Goal: Transaction & Acquisition: Download file/media

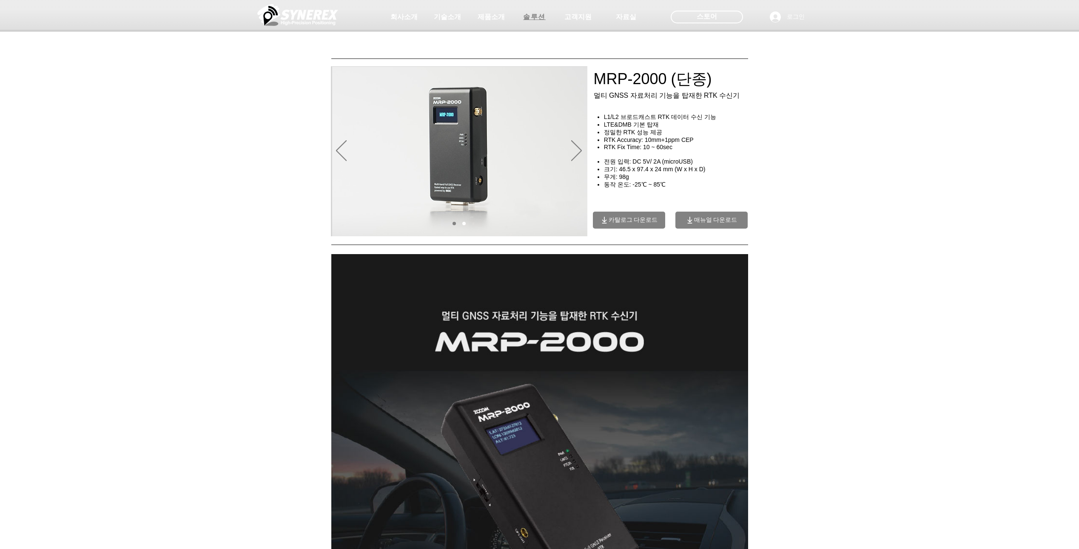
click at [535, 16] on span "솔루션" at bounding box center [534, 17] width 23 height 9
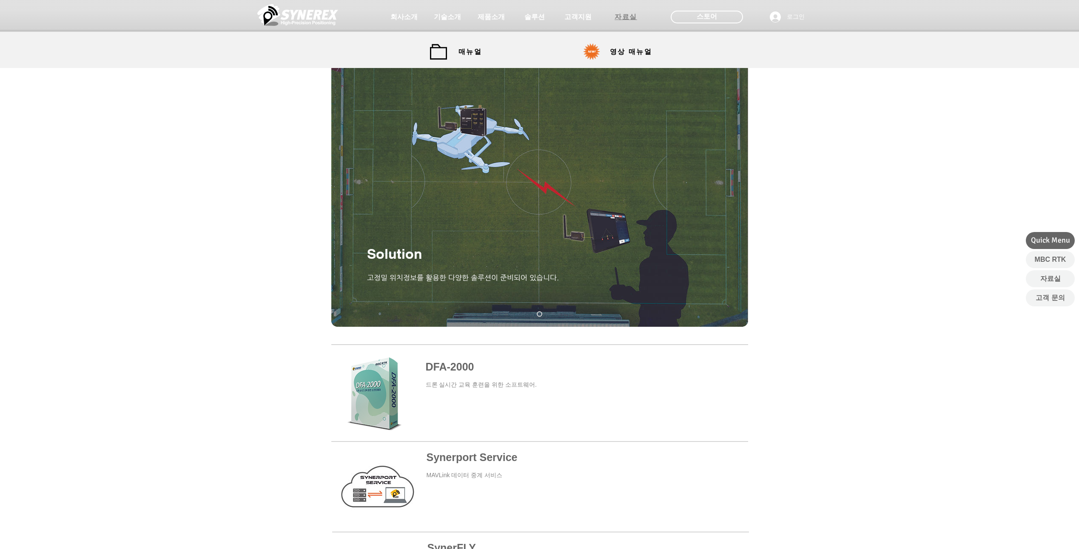
click at [618, 21] on span "자료실" at bounding box center [625, 17] width 23 height 9
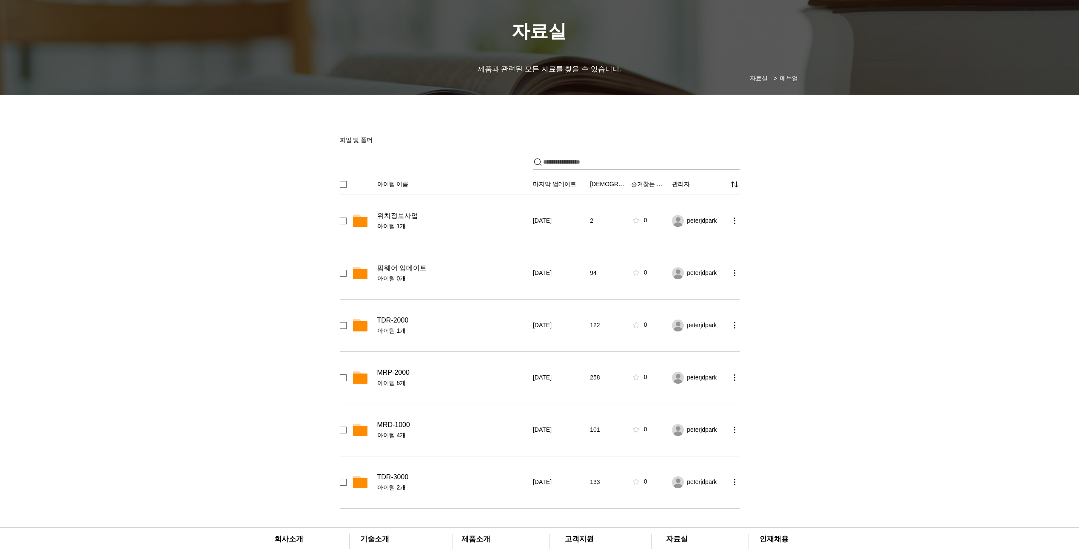
scroll to position [85, 0]
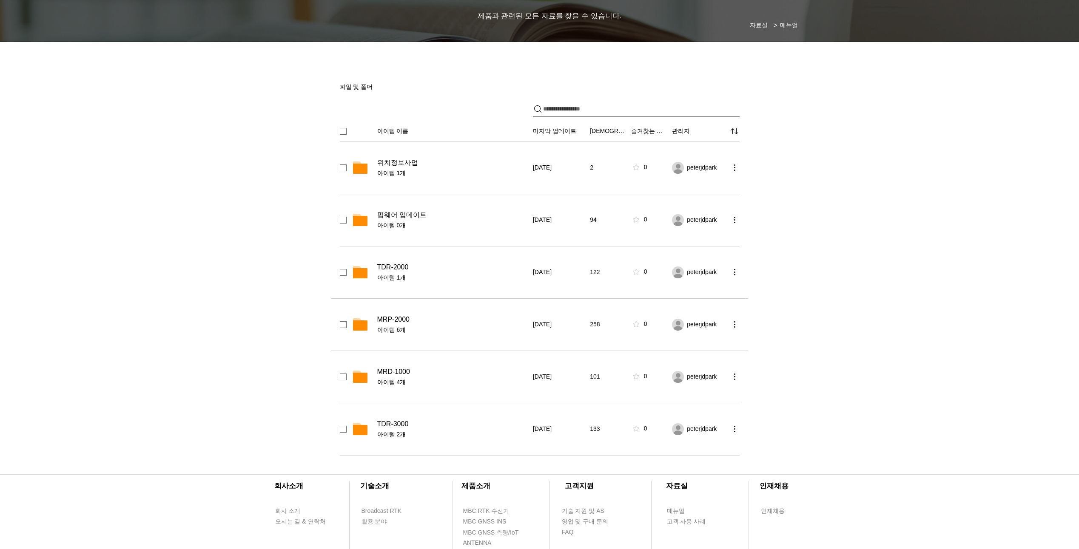
click at [396, 317] on span "MRP-2000" at bounding box center [393, 320] width 32 height 9
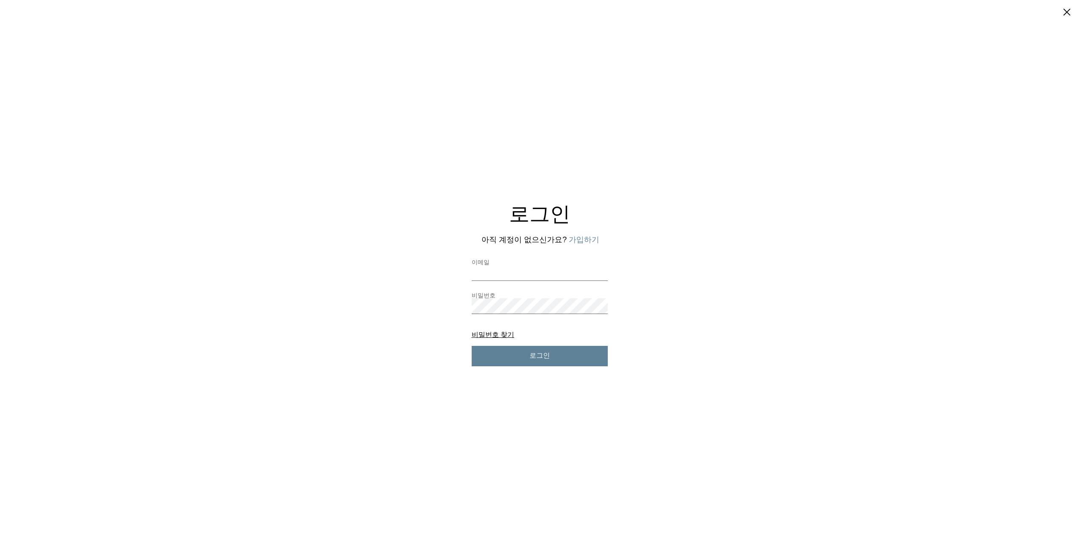
click at [515, 357] on button "로그인" at bounding box center [540, 356] width 136 height 20
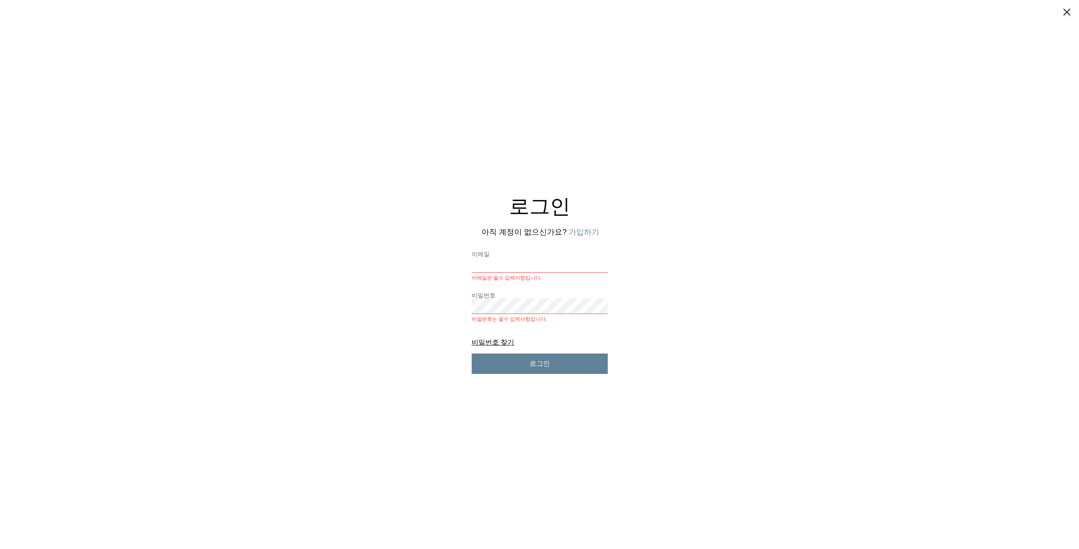
click at [588, 234] on button "가입하기" at bounding box center [584, 232] width 31 height 11
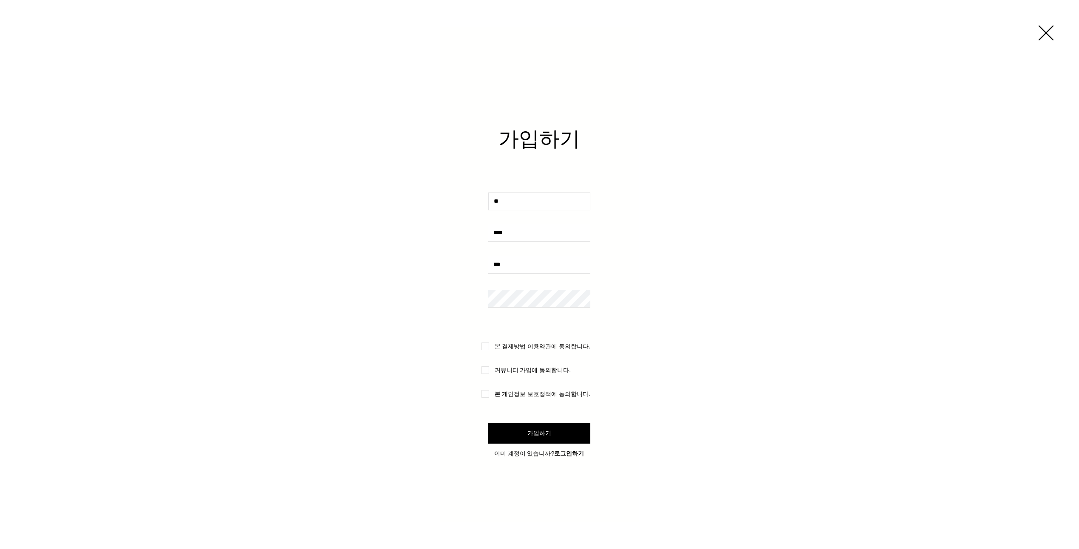
click at [519, 202] on input "사용자 지정 가입 양식" at bounding box center [539, 202] width 102 height 18
type input "*"
type input "***"
click at [242, 318] on div "사용자 지정 가입 양식" at bounding box center [539, 274] width 1079 height 549
click at [521, 230] on input "사용자 지정 가입 양식" at bounding box center [539, 233] width 102 height 18
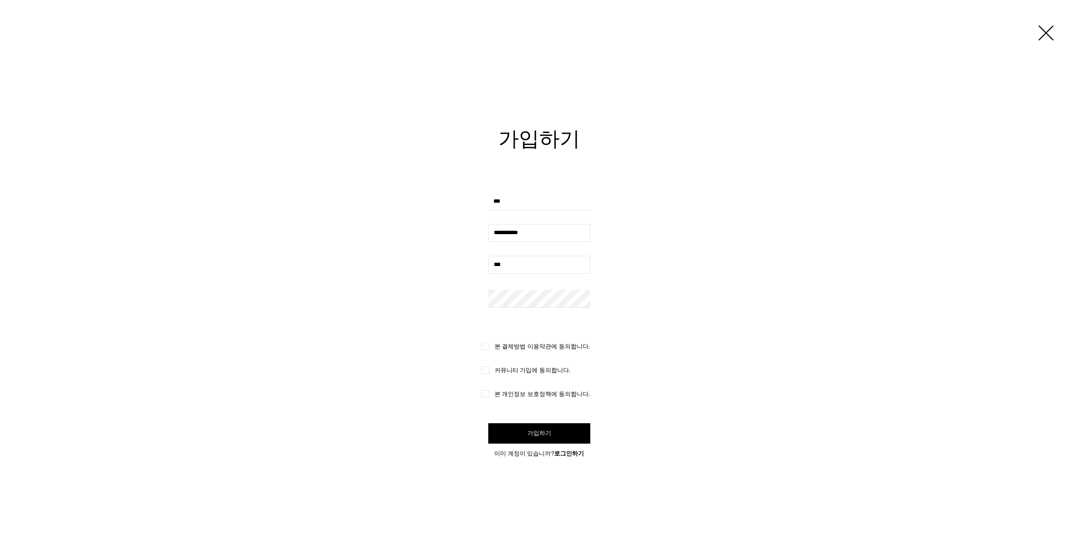
type input "**********"
click at [515, 268] on input "사용자 지정 가입 양식" at bounding box center [539, 265] width 102 height 18
type input "**********"
click at [487, 347] on label "본 결제방법 이용약관에 동의합니다." at bounding box center [538, 347] width 115 height 8
click at [489, 373] on label "커뮤니티 가입에 동의합니다." at bounding box center [532, 371] width 102 height 8
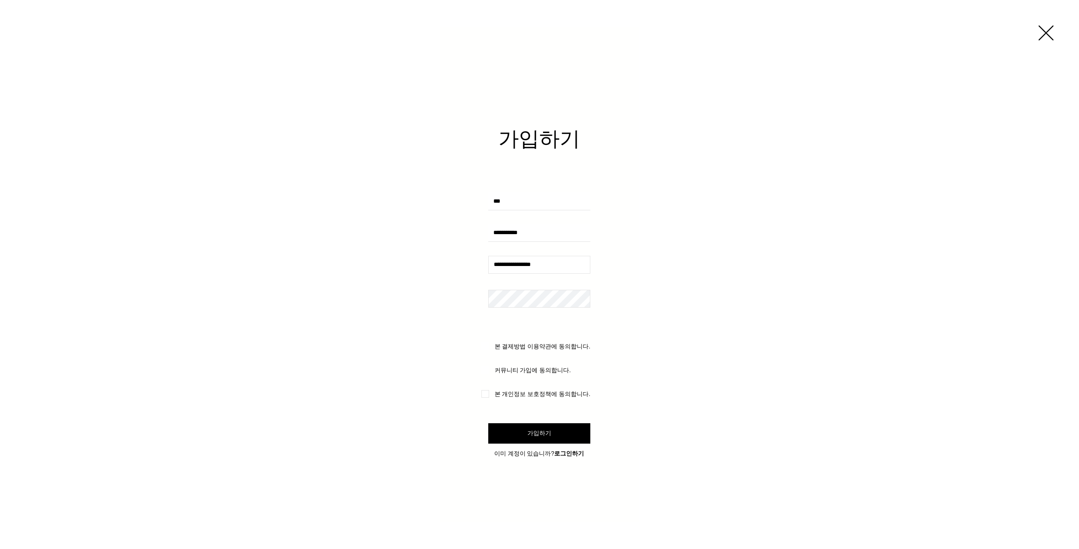
click at [488, 396] on label "본 개인정보 보호정책에 동의합니다." at bounding box center [537, 394] width 112 height 8
click at [530, 430] on span "가입하기" at bounding box center [539, 434] width 24 height 9
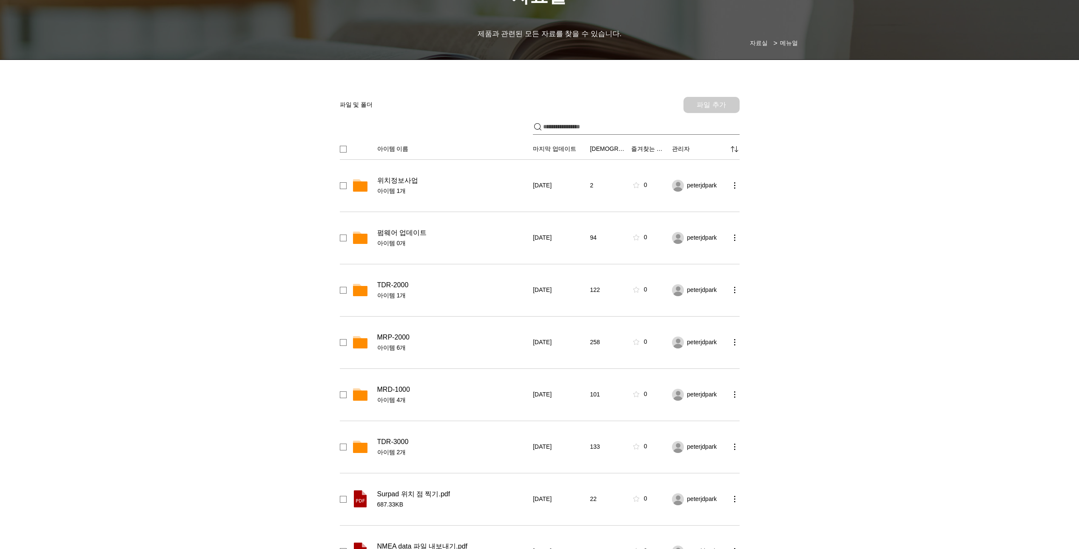
scroll to position [85, 0]
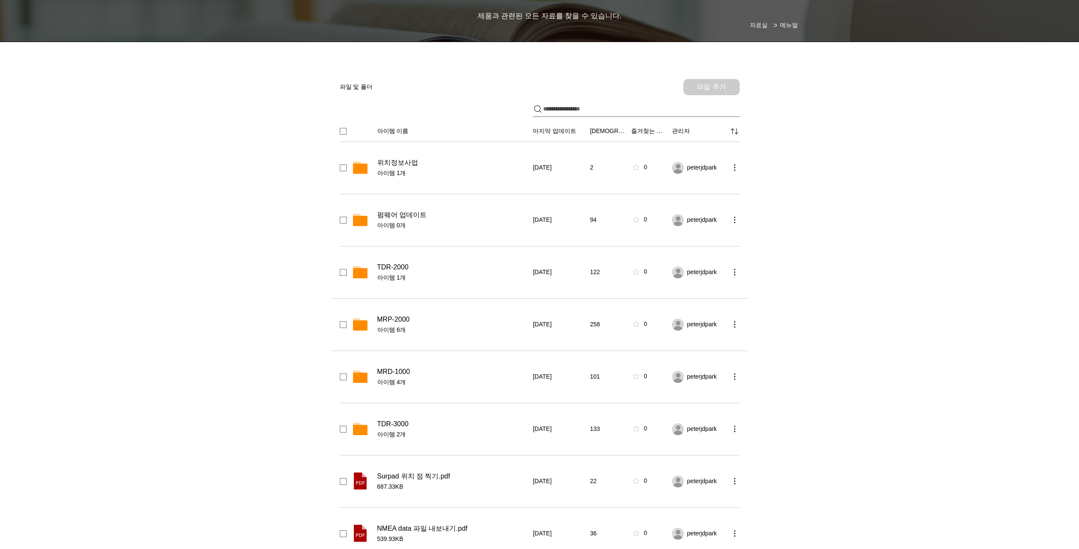
click at [394, 317] on span "MRP-2000" at bounding box center [393, 320] width 32 height 9
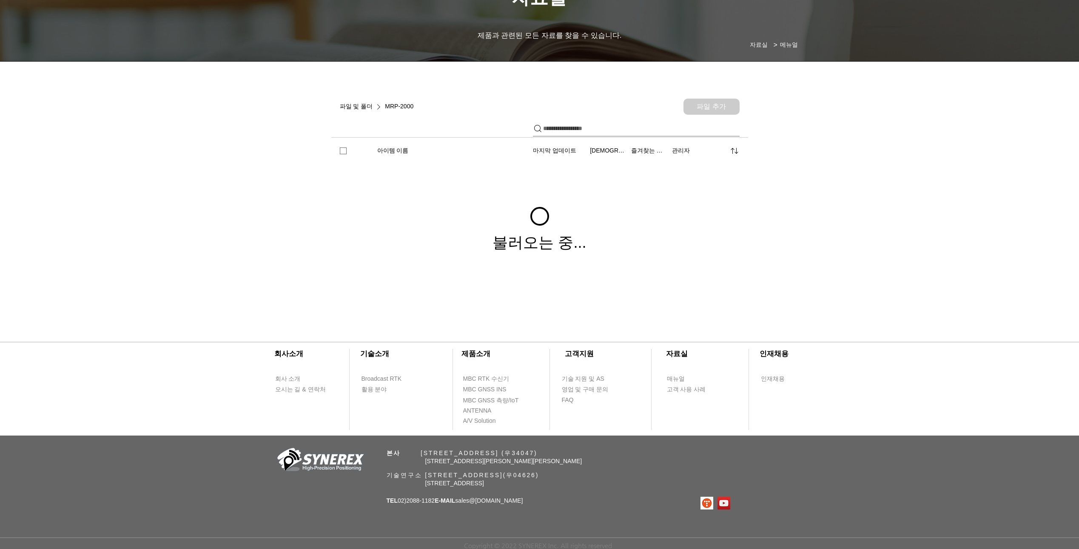
scroll to position [67, 0]
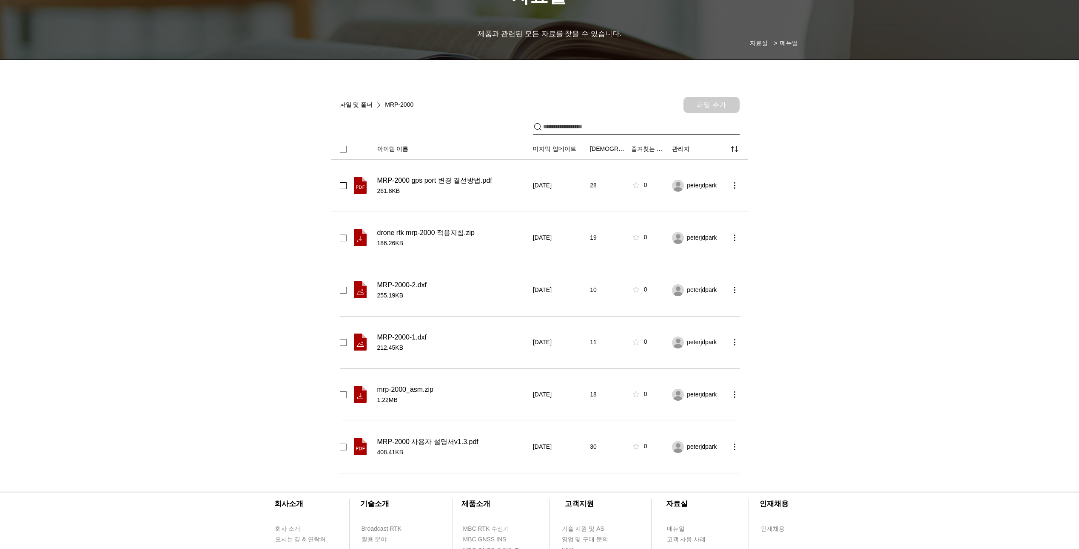
click at [341, 185] on span "checkbox" at bounding box center [343, 185] width 7 height 7
click at [344, 236] on span "checkbox" at bounding box center [343, 238] width 7 height 7
click at [341, 289] on span "checkbox" at bounding box center [343, 290] width 7 height 7
click at [343, 346] on div "MRP-2000-1.dxf 212.45KB [DATE] 11 0 peterjdpark" at bounding box center [539, 343] width 417 height 52
click at [336, 344] on div "MRP-2000-1.dxf 212.45KB [DATE] 11 0 peterjdpark" at bounding box center [539, 343] width 417 height 52
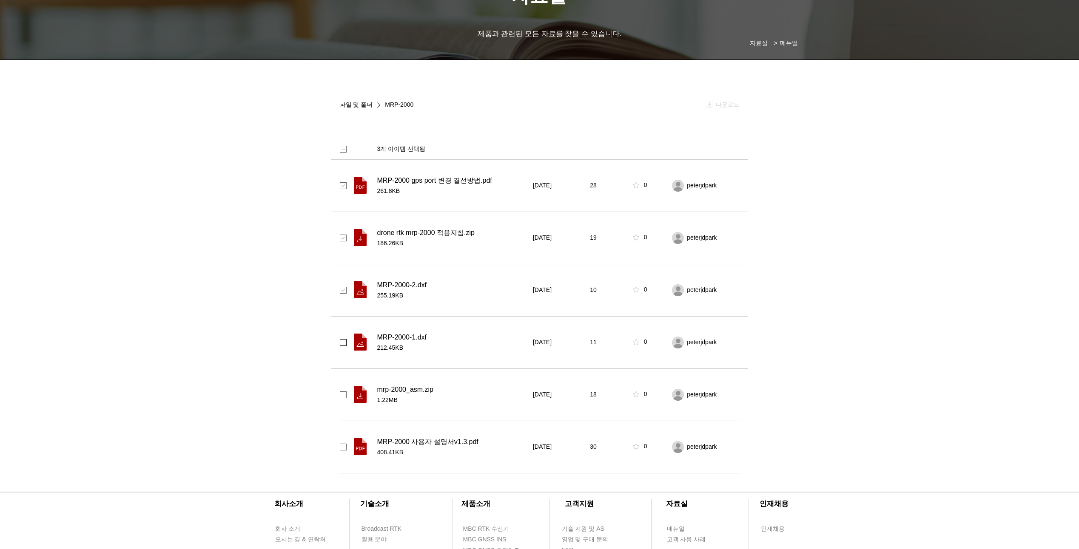
click at [344, 341] on span "checkbox" at bounding box center [343, 342] width 7 height 7
click at [345, 396] on span "checkbox" at bounding box center [343, 395] width 7 height 7
click at [342, 448] on span "checkbox" at bounding box center [343, 447] width 7 height 7
click at [721, 105] on span "다운로드" at bounding box center [728, 105] width 24 height 9
